Goal: Information Seeking & Learning: Learn about a topic

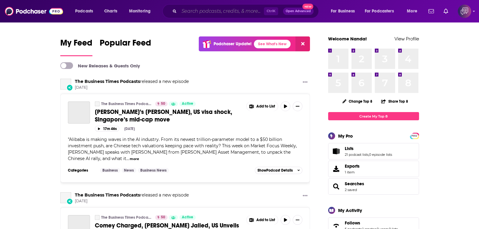
click at [252, 12] on input "Search podcasts, credits, & more..." at bounding box center [221, 11] width 85 height 10
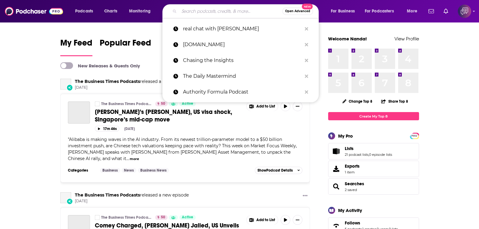
paste input "Break Free from the Burnout"
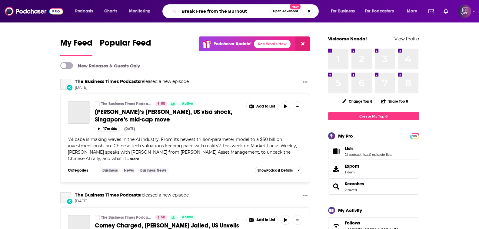
type input "Break Free from the Burnout"
click at [298, 11] on span "Open Advanced" at bounding box center [285, 11] width 25 height 3
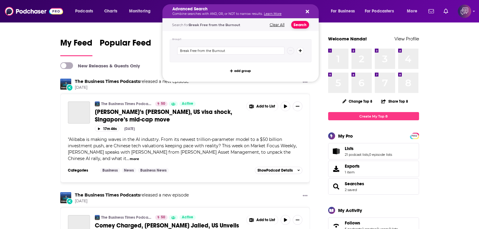
click at [301, 25] on button "Search" at bounding box center [300, 25] width 18 height 8
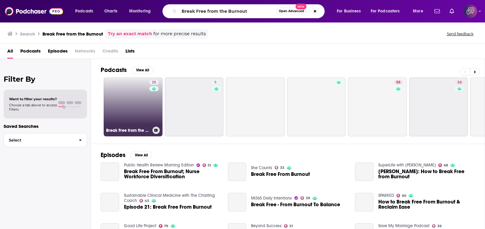
click at [147, 103] on link "25 Break Free from the Burnout: Release Your Harmful Energetic Patterns" at bounding box center [133, 106] width 59 height 59
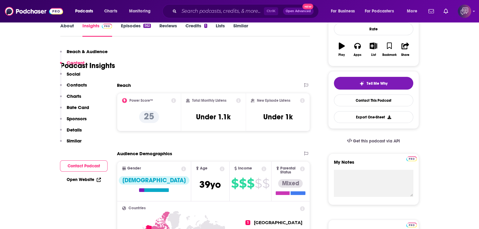
scroll to position [75, 0]
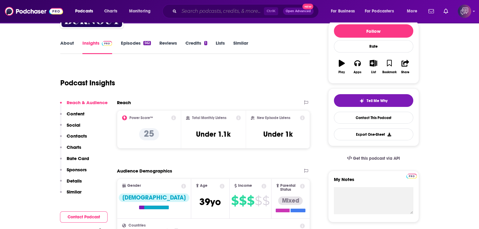
click at [242, 8] on input "Search podcasts, credits, & more..." at bounding box center [221, 11] width 85 height 10
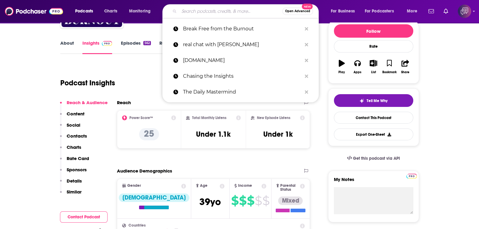
paste input "Permission for Pleasure"
type input "Permission for Pleasure"
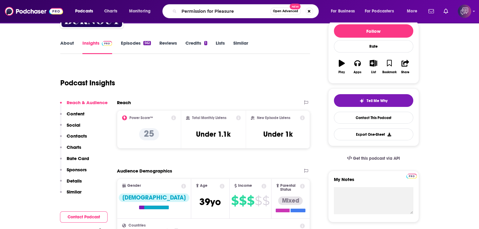
click at [297, 8] on span "New" at bounding box center [295, 7] width 11 height 6
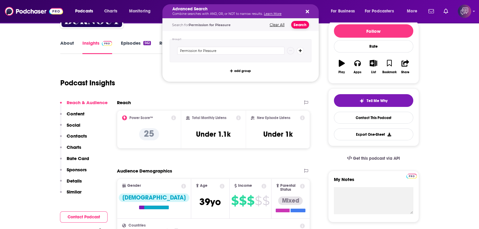
click at [301, 26] on button "Search" at bounding box center [300, 25] width 18 height 8
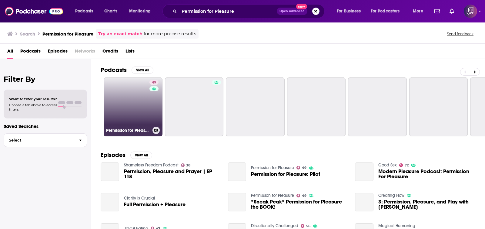
click at [124, 107] on link "49 Permission for Pleasure" at bounding box center [133, 106] width 59 height 59
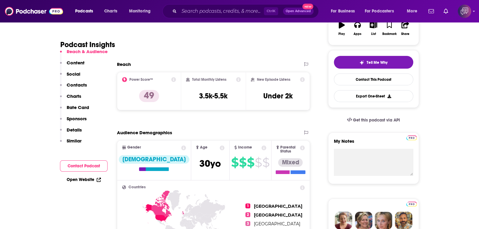
scroll to position [227, 0]
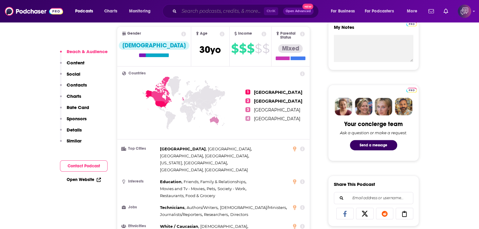
click at [244, 11] on input "Search podcasts, credits, & more..." at bounding box center [221, 11] width 85 height 10
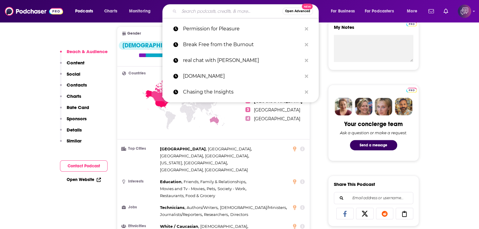
paste input "Ready To Rise"
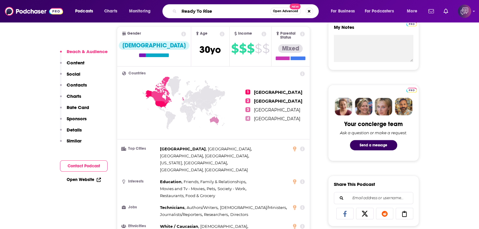
type input "Ready To Rise"
click at [280, 12] on span "Open Advanced" at bounding box center [285, 11] width 25 height 3
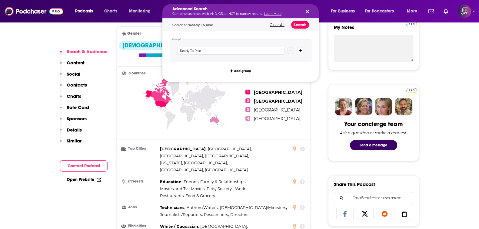
click at [296, 26] on button "Search" at bounding box center [300, 25] width 18 height 8
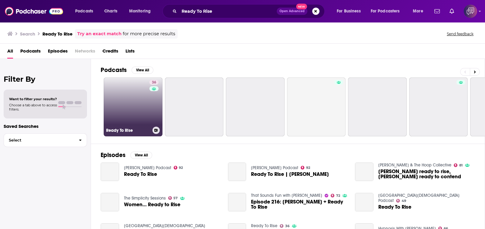
click at [142, 110] on link "36 Ready To Rise" at bounding box center [133, 106] width 59 height 59
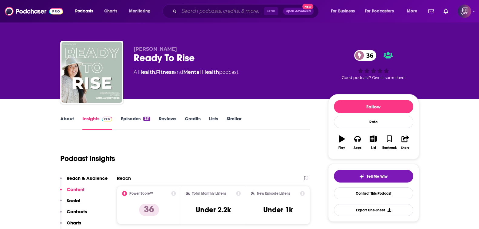
click at [228, 8] on input "Search podcasts, credits, & more..." at bounding box center [221, 11] width 85 height 10
paste input "Break Free from the Burnout"
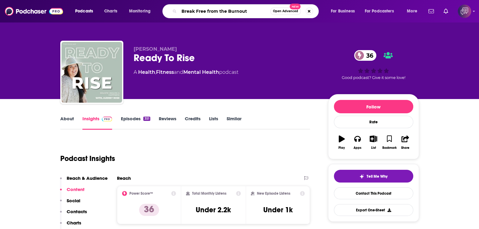
type input "Break Free from the Burnout"
click at [283, 8] on button "Open Advanced New" at bounding box center [285, 11] width 31 height 7
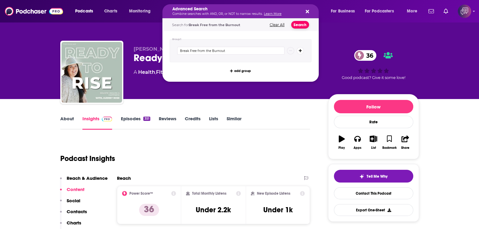
click at [299, 23] on button "Search" at bounding box center [300, 25] width 18 height 8
